Goal: Contribute content: Contribute content

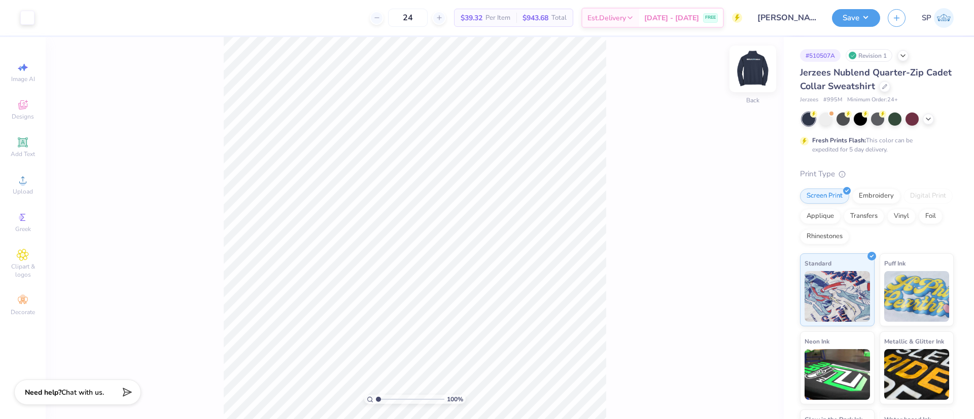
click at [746, 67] on img at bounding box center [752, 69] width 41 height 41
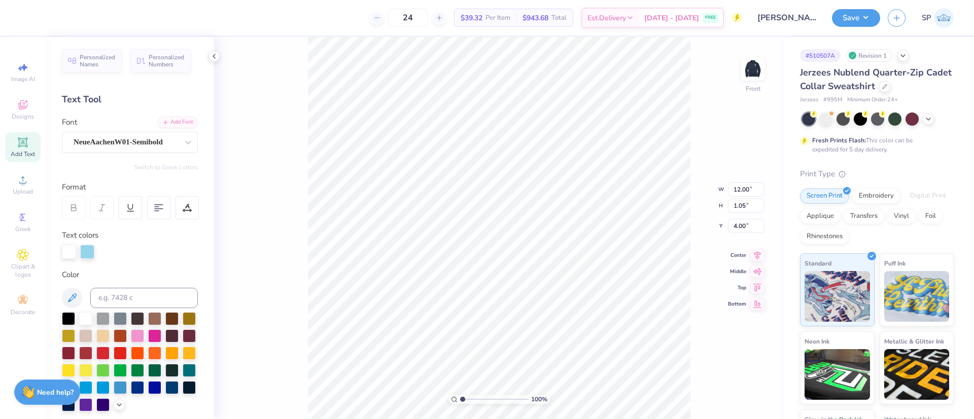
scroll to position [12, 4]
type textarea "ONE LA2T 6UMMER"
click at [865, 13] on button "Save" at bounding box center [856, 17] width 48 height 18
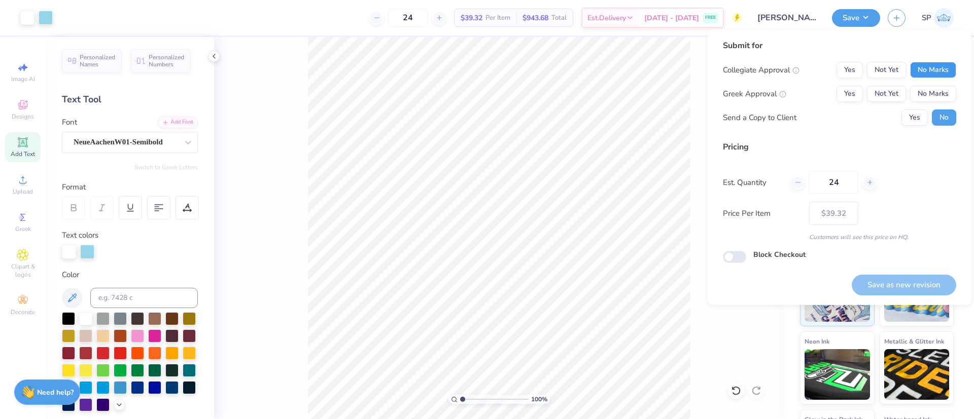
click at [926, 66] on button "No Marks" at bounding box center [933, 70] width 46 height 16
click at [929, 88] on button "No Marks" at bounding box center [933, 94] width 46 height 16
click at [919, 118] on button "Yes" at bounding box center [914, 118] width 26 height 16
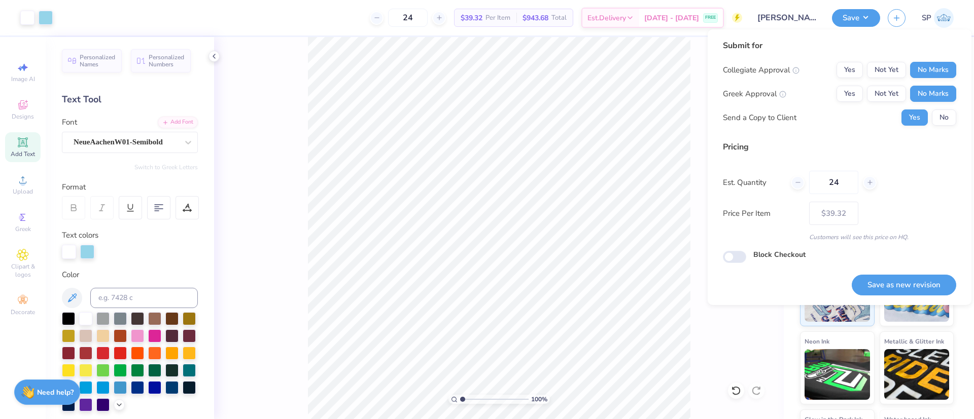
click at [909, 273] on div "Save as new revision" at bounding box center [903, 279] width 104 height 32
click at [906, 281] on button "Save as new revision" at bounding box center [903, 285] width 104 height 21
type input "$39.32"
